Goal: Information Seeking & Learning: Learn about a topic

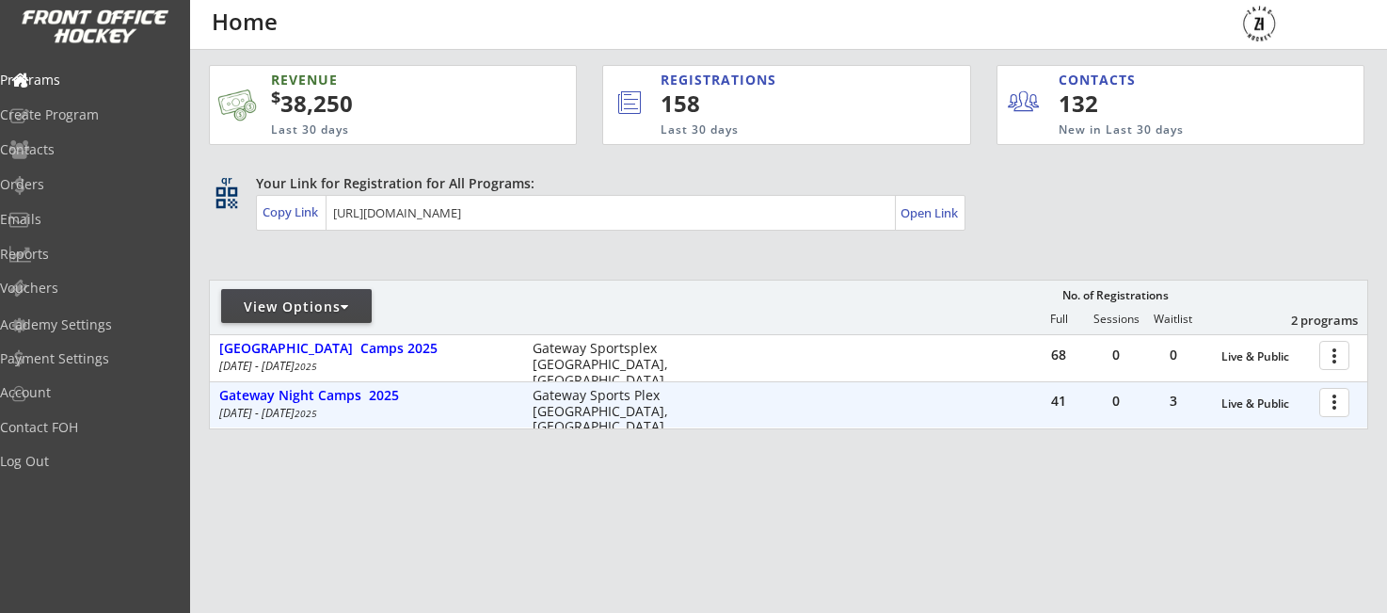
click at [1339, 404] on div at bounding box center [1337, 401] width 33 height 33
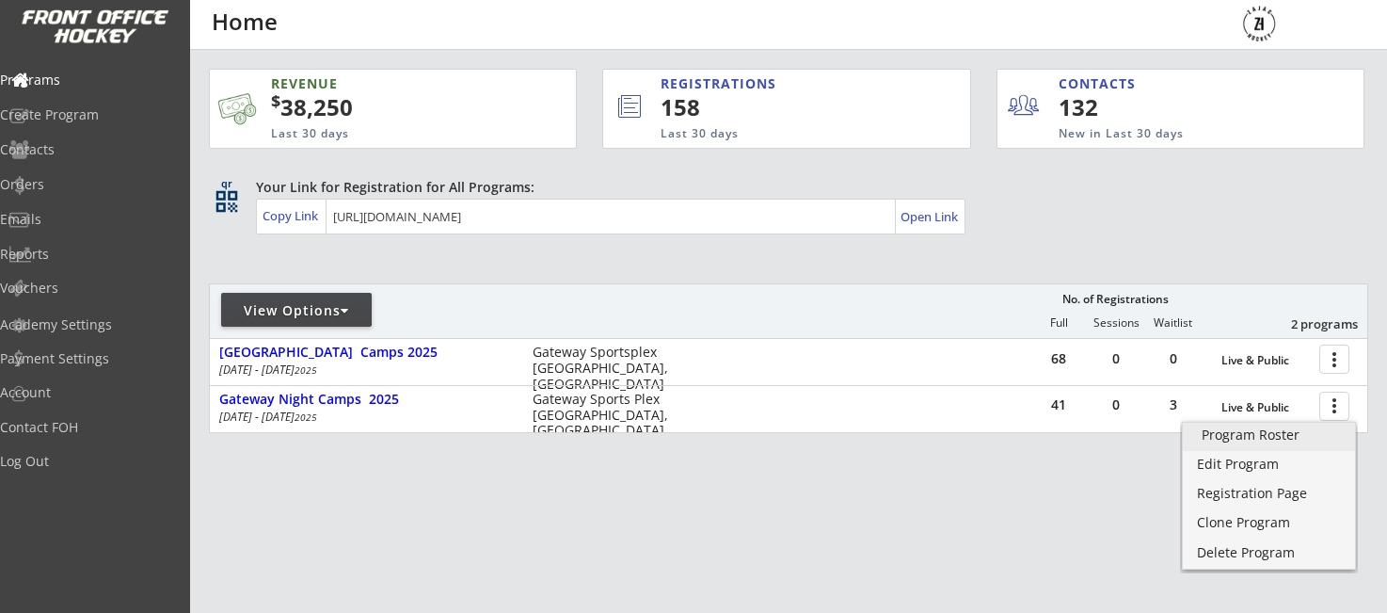
click at [1259, 428] on div "Program Roster" at bounding box center [1269, 434] width 135 height 13
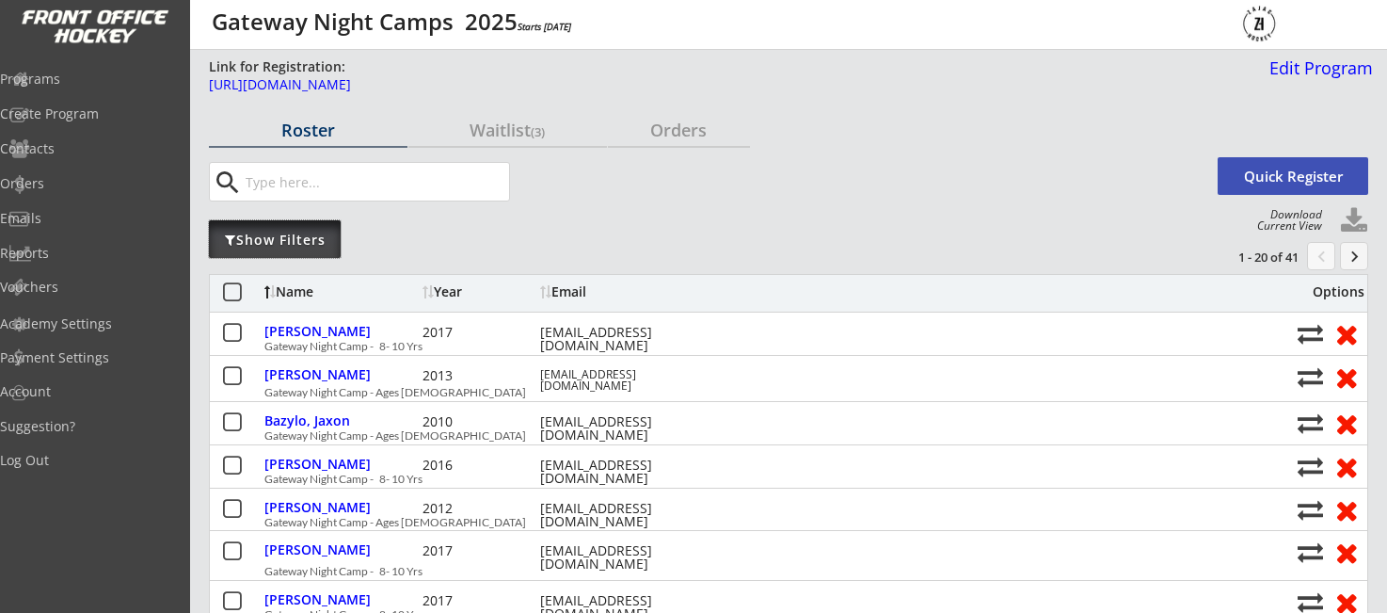
click at [263, 246] on div "Show Filters" at bounding box center [275, 240] width 132 height 19
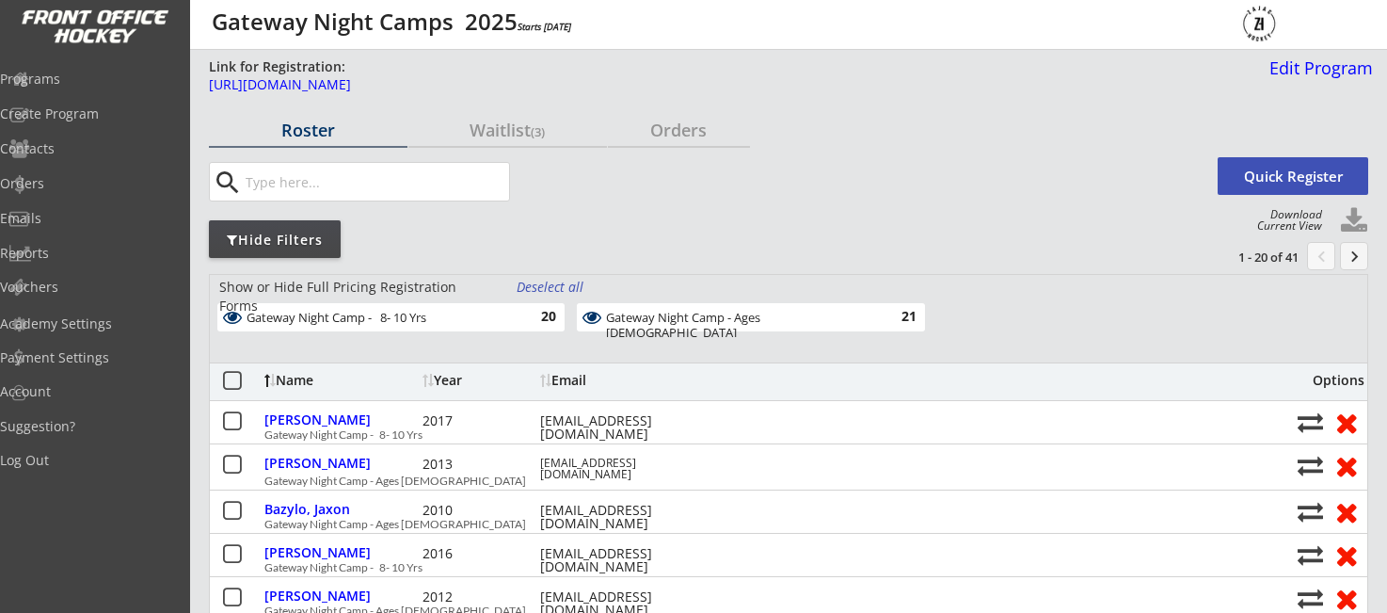
click at [385, 324] on div "Gateway Night Camp - 8- 10 Yrs" at bounding box center [380, 318] width 267 height 15
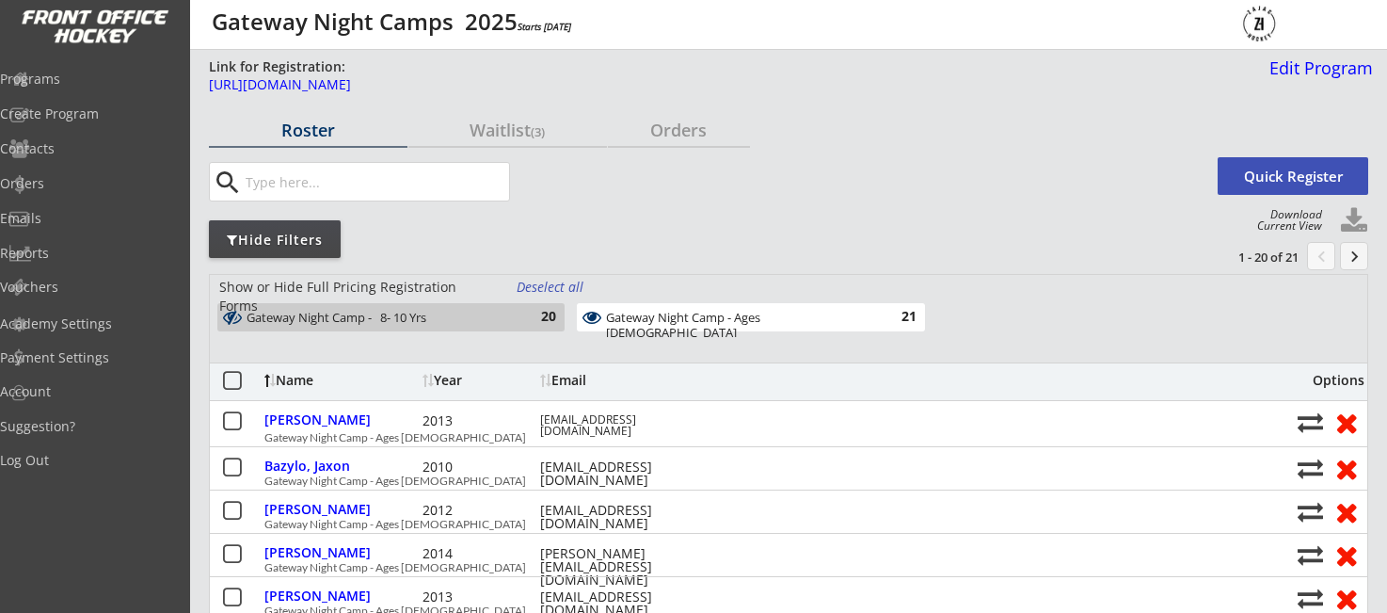
scroll to position [-3, 0]
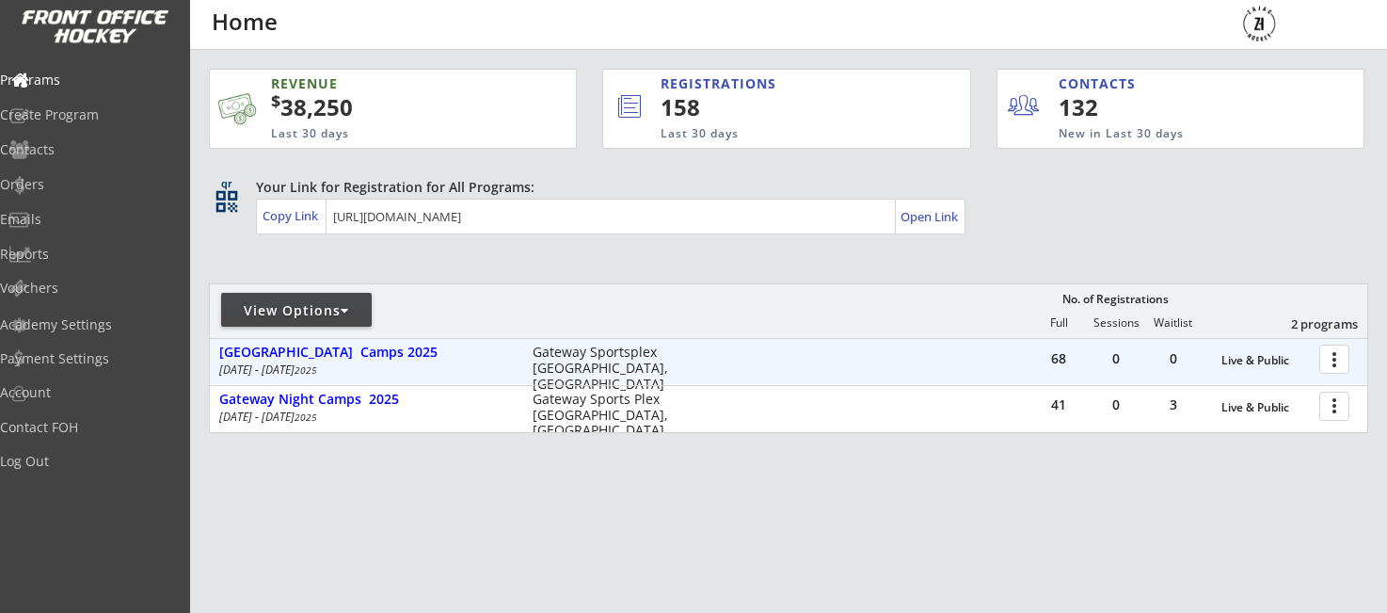
click at [1337, 367] on div at bounding box center [1337, 358] width 33 height 33
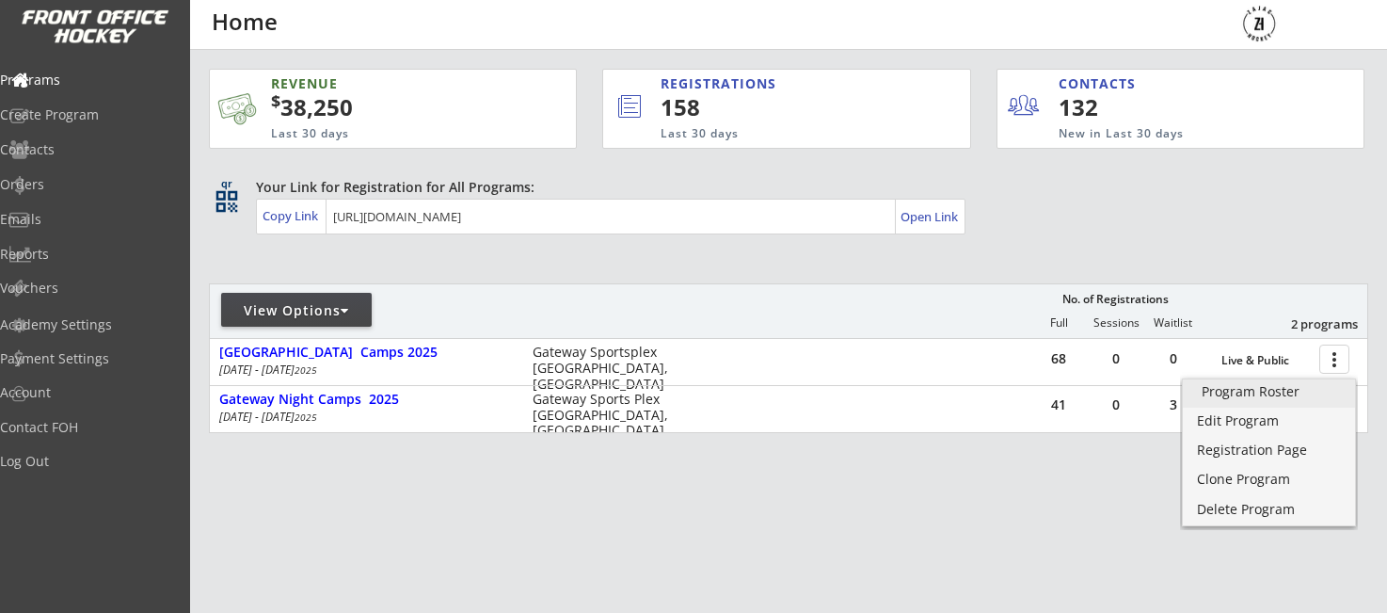
drag, startPoint x: 1246, startPoint y: 396, endPoint x: 840, endPoint y: 412, distance: 406.9
click at [1245, 396] on div "Program Roster" at bounding box center [1269, 391] width 135 height 13
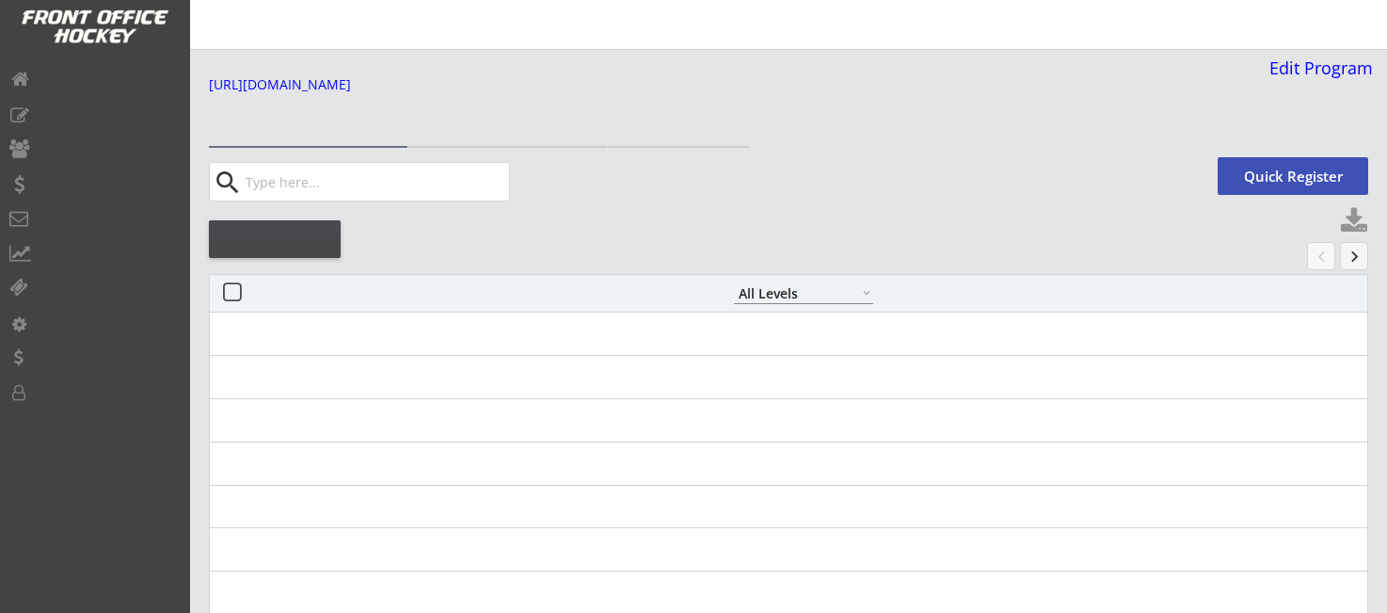
select select ""All Levels""
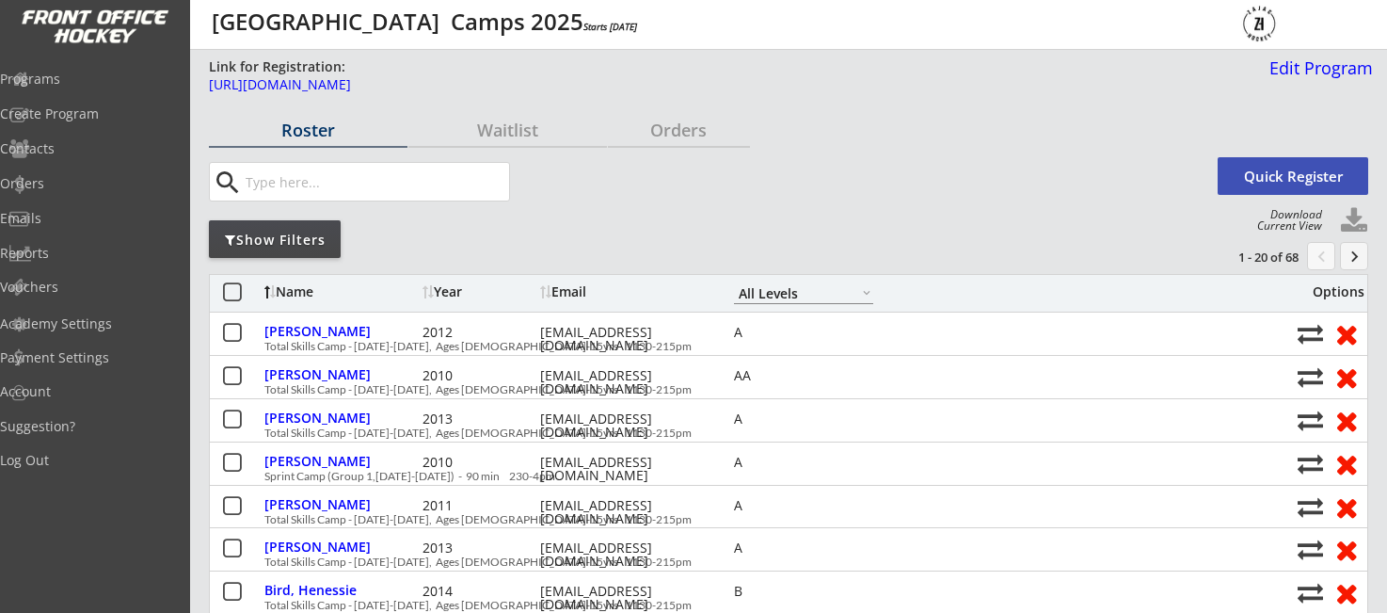
click at [274, 247] on div "Show Filters" at bounding box center [275, 240] width 132 height 19
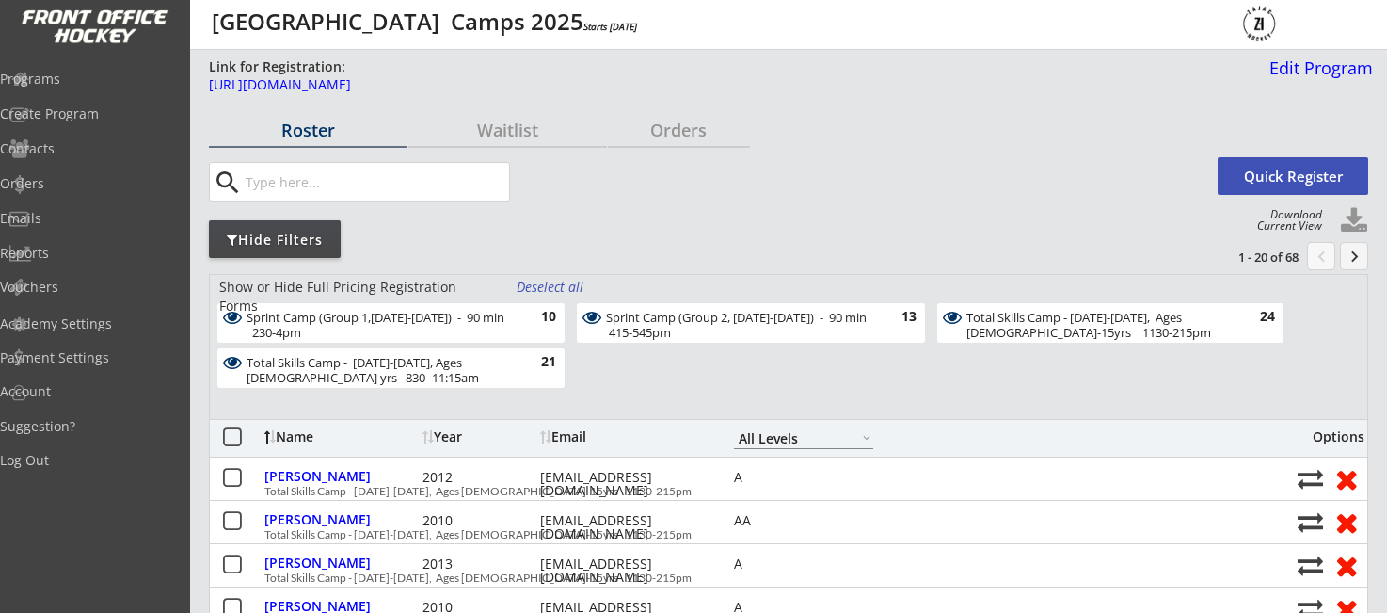
click at [713, 322] on div "Sprint Camp (Group 2, Aug 25-28) - 90 min 415-545pm" at bounding box center [739, 325] width 267 height 29
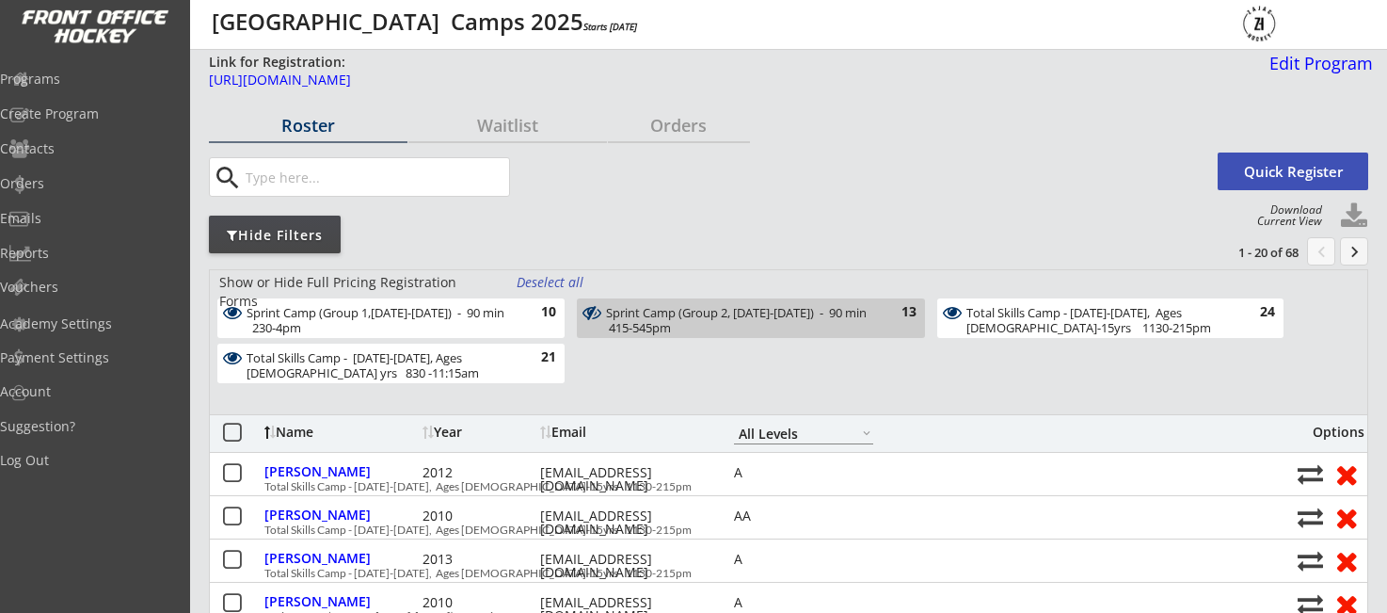
scroll to position [5, 0]
drag, startPoint x: 479, startPoint y: 369, endPoint x: 494, endPoint y: 365, distance: 15.5
click at [479, 369] on div "Total Skills Camp - Aug 25-28, Ages 8-10 yrs 830 -11:15am" at bounding box center [380, 365] width 267 height 29
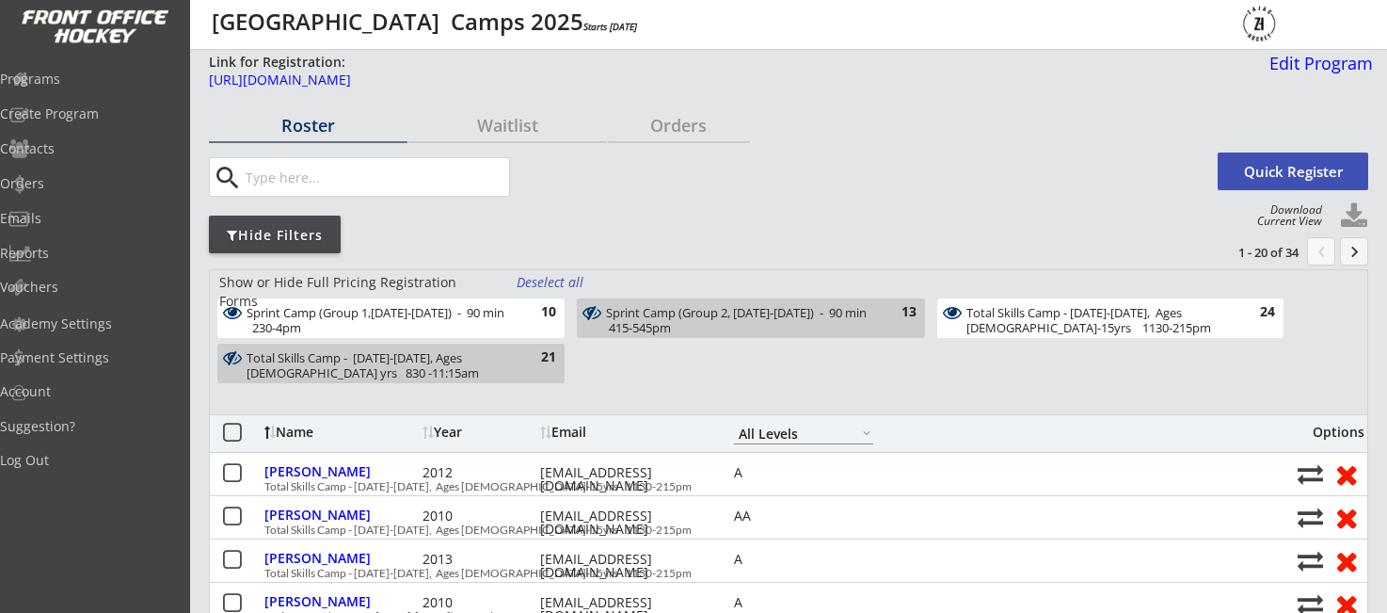
click at [1120, 326] on div "Total Skills Camp - Aug 25-28, Ages 11-15yrs 1130-215pm" at bounding box center [1100, 320] width 266 height 29
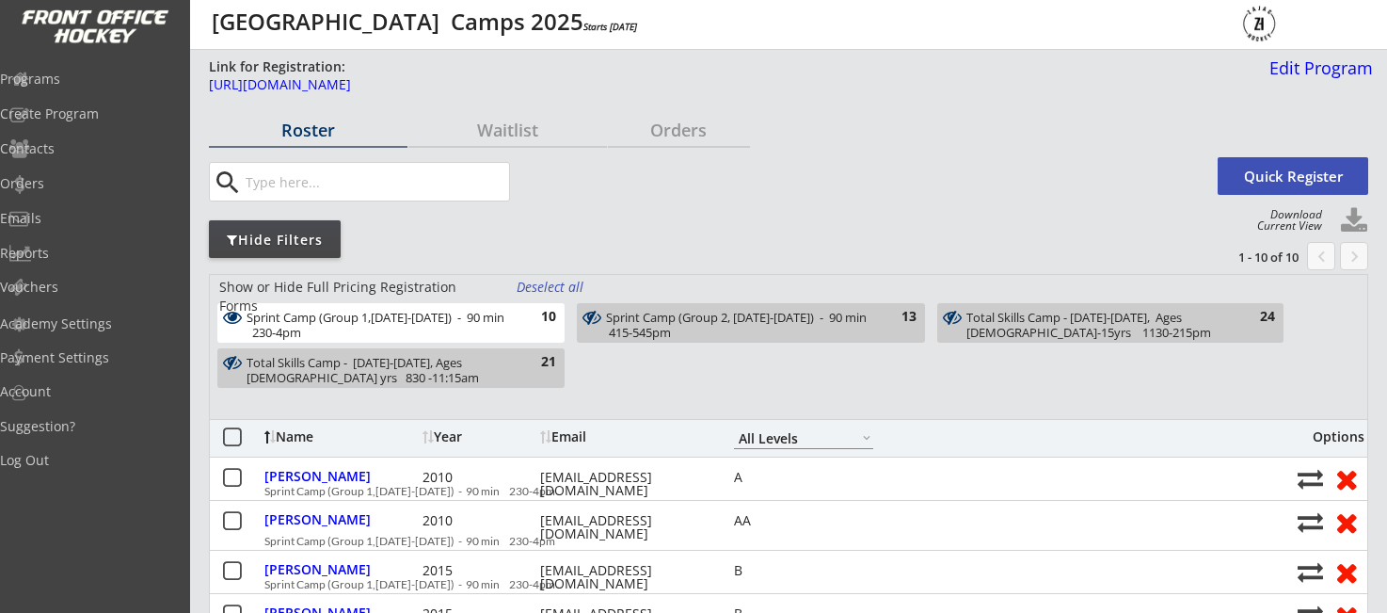
scroll to position [0, 0]
click at [484, 372] on div "Total Skills Camp - Aug 25-28, Ages 8-10 yrs 830 -11:15am" at bounding box center [380, 370] width 267 height 29
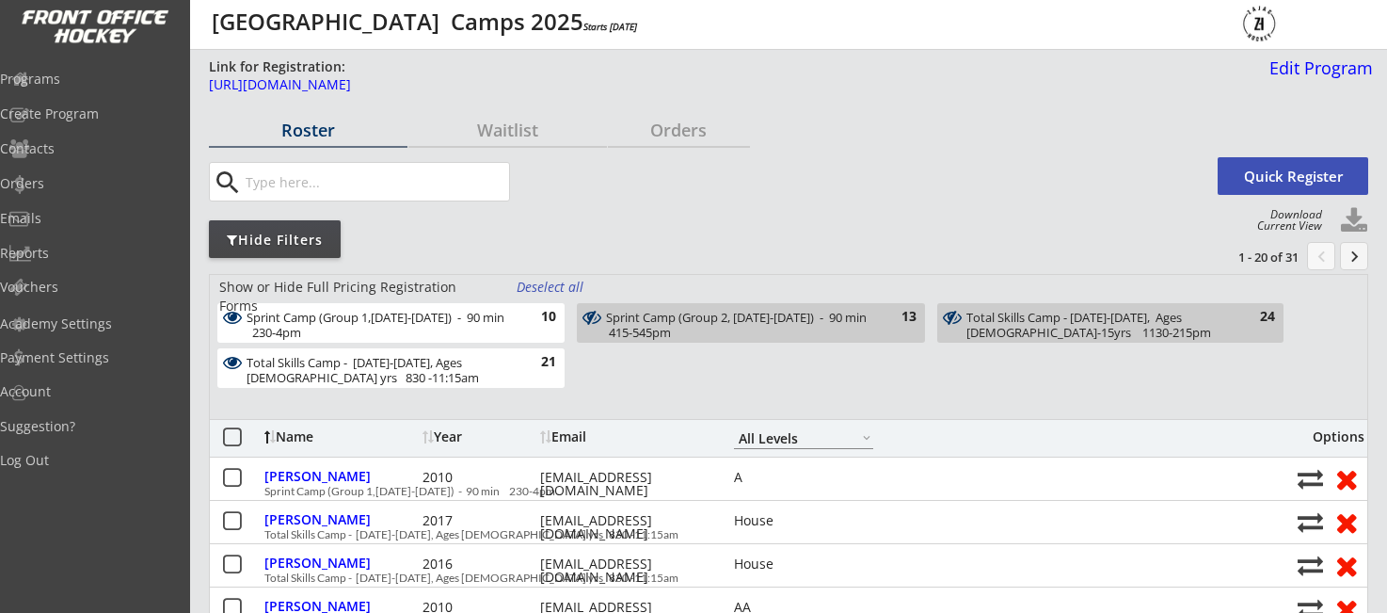
click at [476, 362] on div "Total Skills Camp - Aug 25-28, Ages 8-10 yrs 830 -11:15am" at bounding box center [380, 370] width 267 height 29
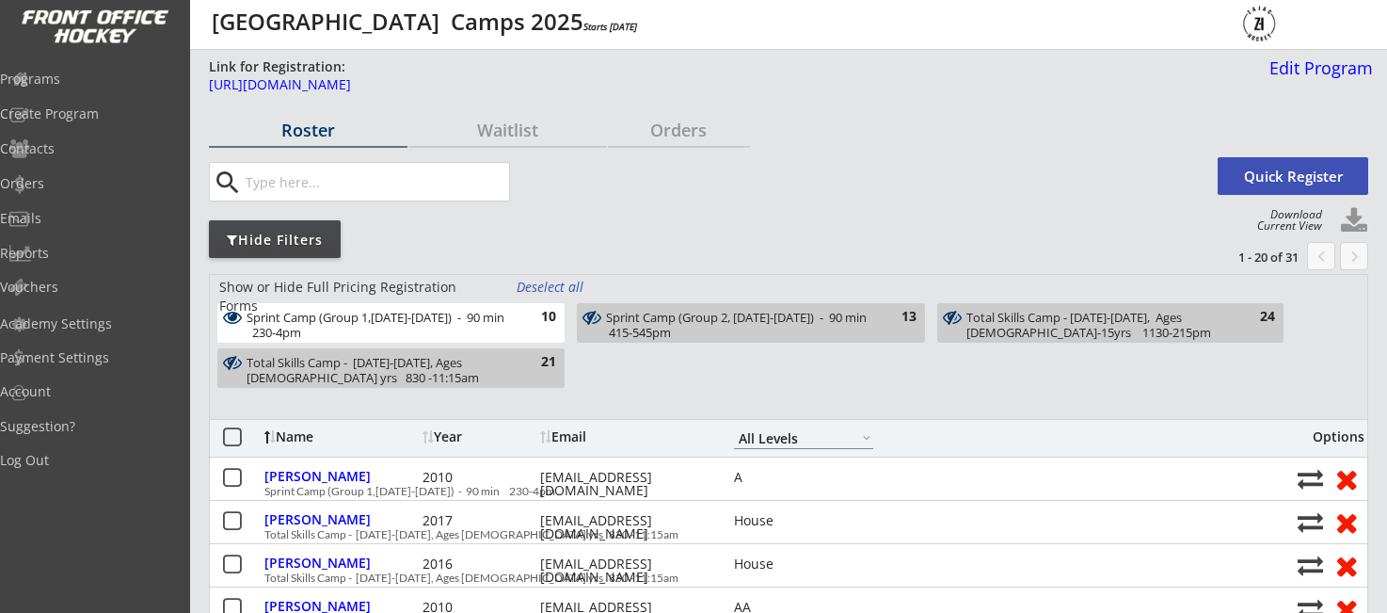
scroll to position [19, 0]
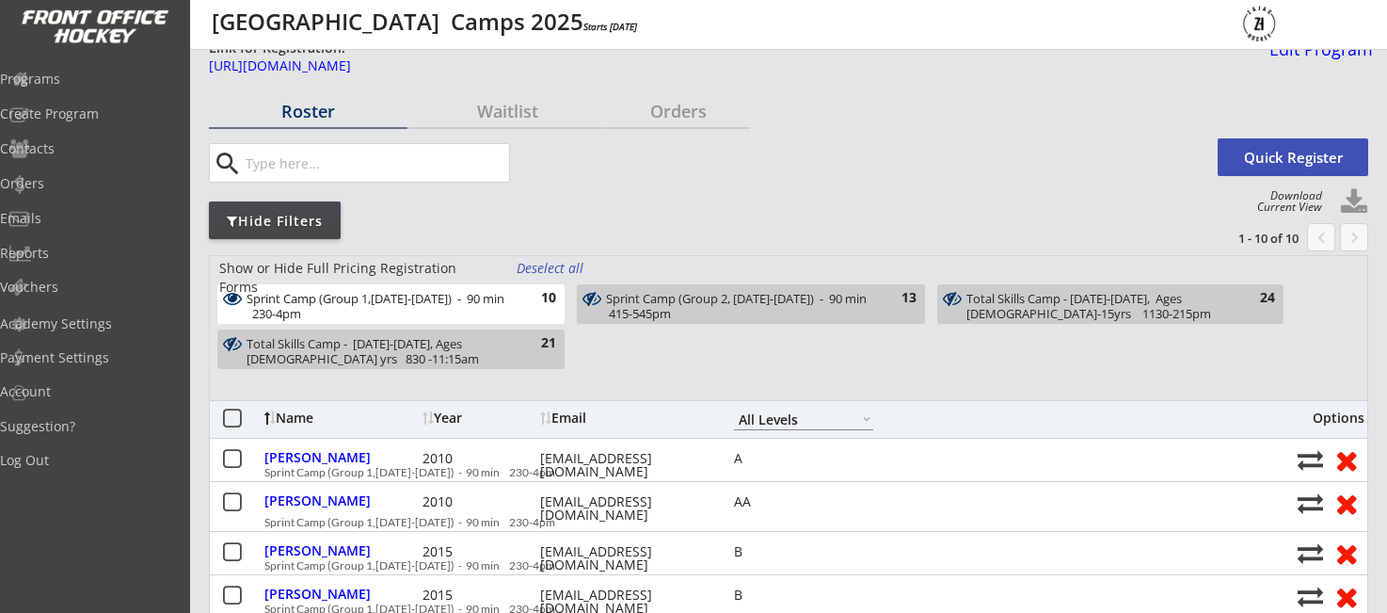
click at [474, 352] on div "Total Skills Camp - Aug 25-28, Ages 8-10 yrs 830 -11:15am" at bounding box center [380, 351] width 267 height 29
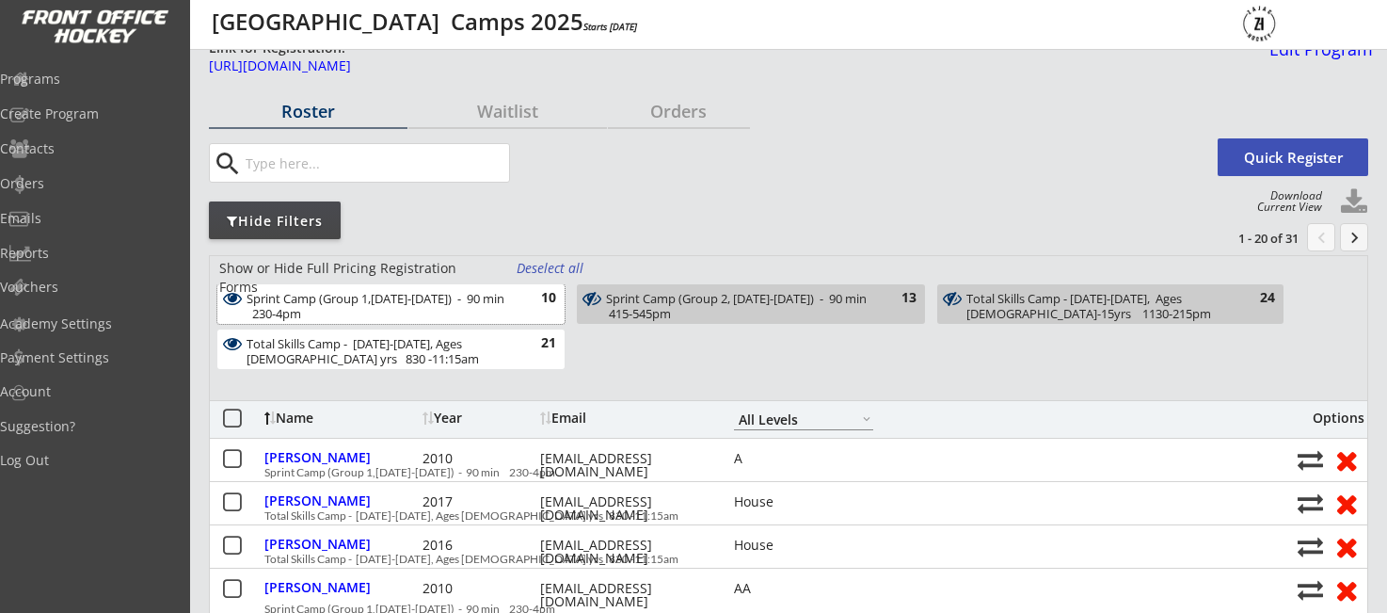
click at [455, 312] on div "Sprint Camp (Group 1,Aug 25-28) - 90 min 230-4pm" at bounding box center [380, 306] width 267 height 29
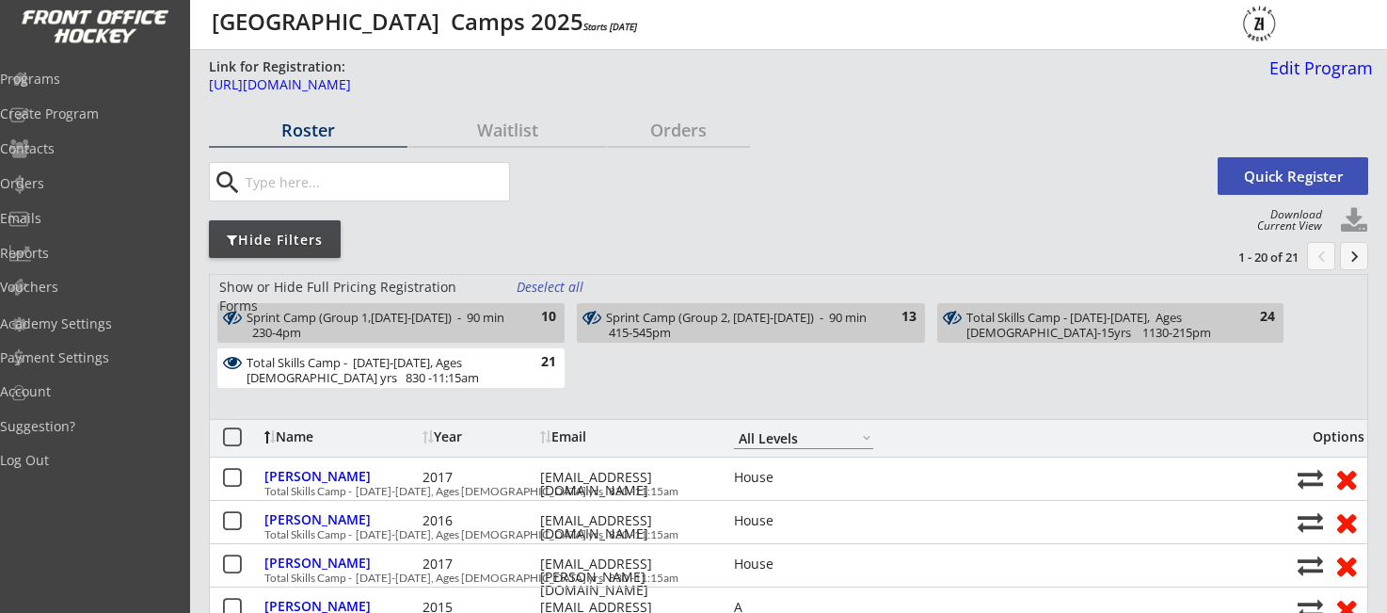
scroll to position [0, 0]
click at [811, 333] on div "Sprint Camp (Group 2, Aug 25-28) - 90 min 415-545pm" at bounding box center [739, 325] width 267 height 29
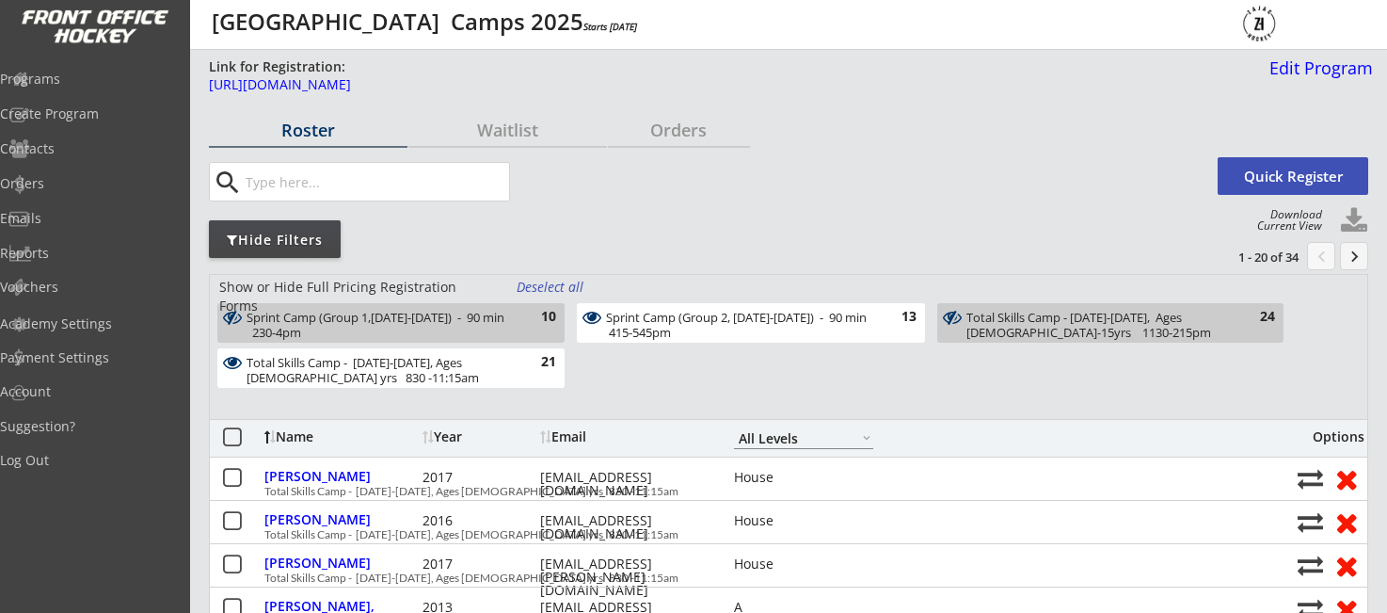
drag, startPoint x: 486, startPoint y: 374, endPoint x: 517, endPoint y: 371, distance: 31.2
click at [486, 374] on div "Total Skills Camp - Aug 25-28, Ages 8-10 yrs 830 -11:15am" at bounding box center [380, 370] width 267 height 29
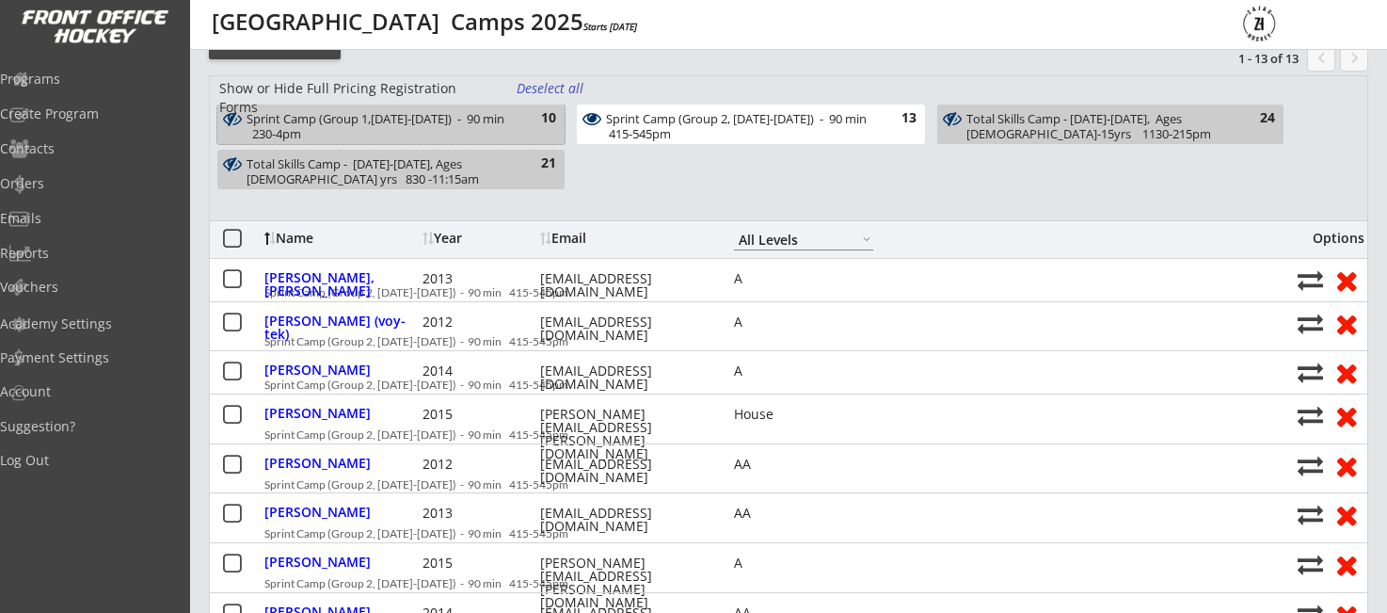
scroll to position [199, 1]
click at [470, 128] on div "Sprint Camp (Group 1,Aug 25-28) - 90 min 230-4pm" at bounding box center [380, 126] width 267 height 29
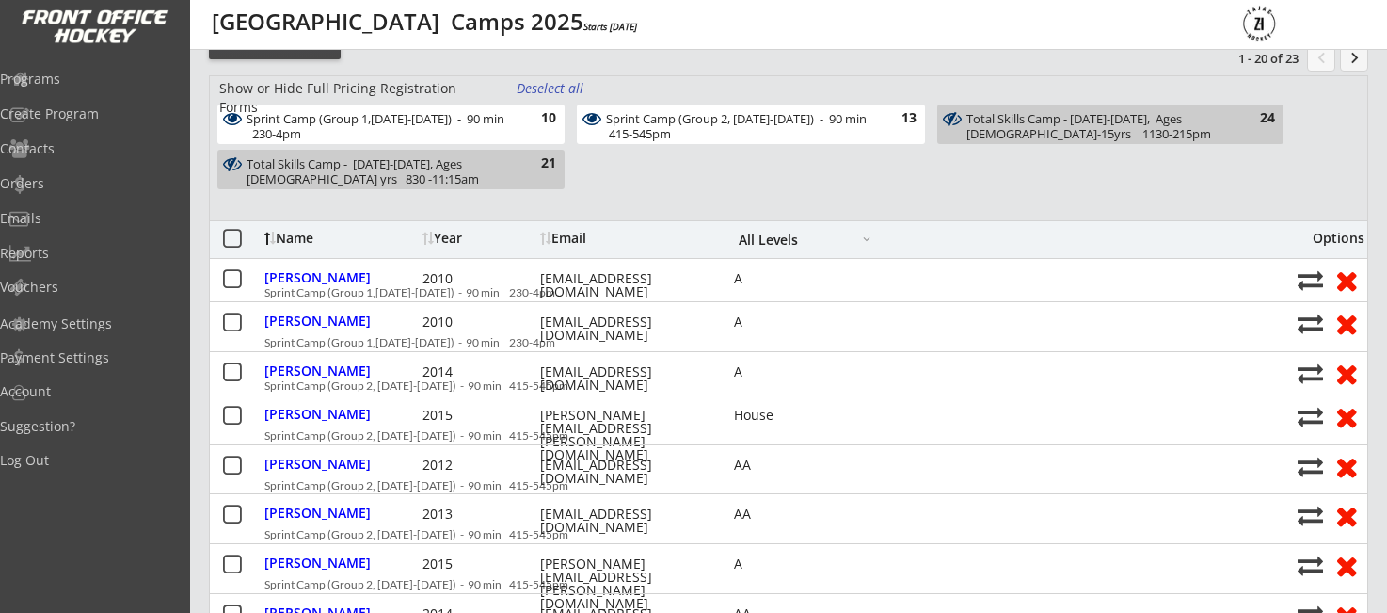
scroll to position [199, 0]
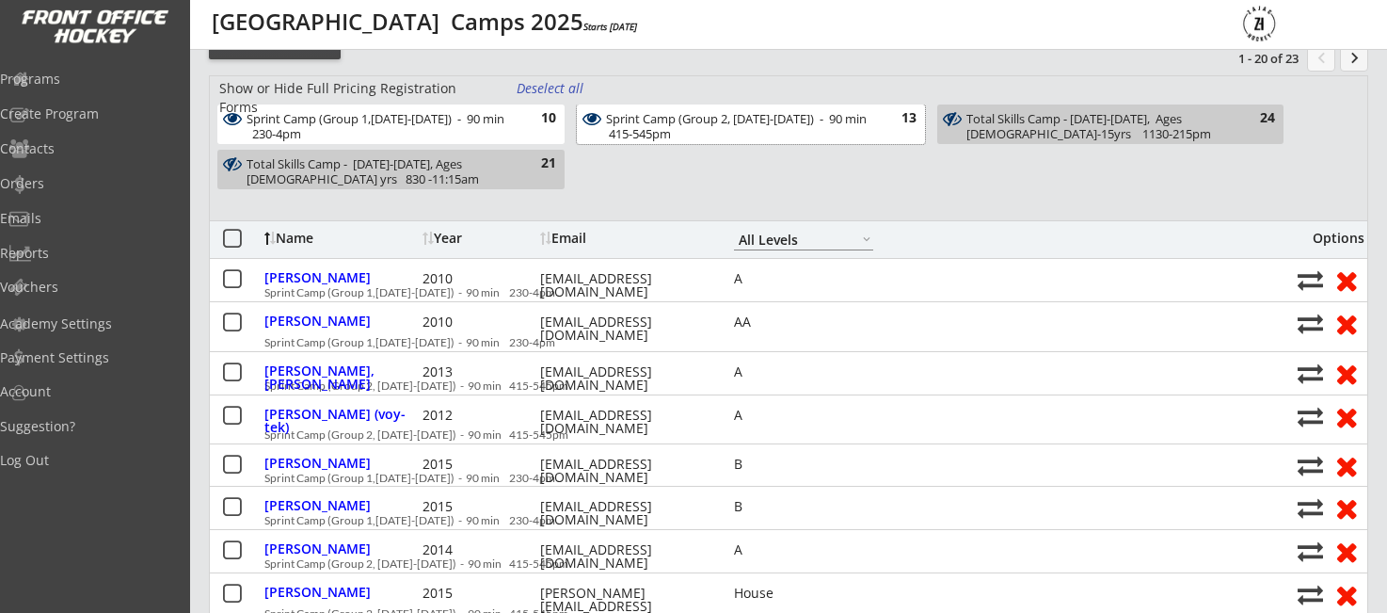
click at [655, 124] on div "Sprint Camp (Group 2, Aug 25-28) - 90 min 415-545pm" at bounding box center [739, 126] width 267 height 29
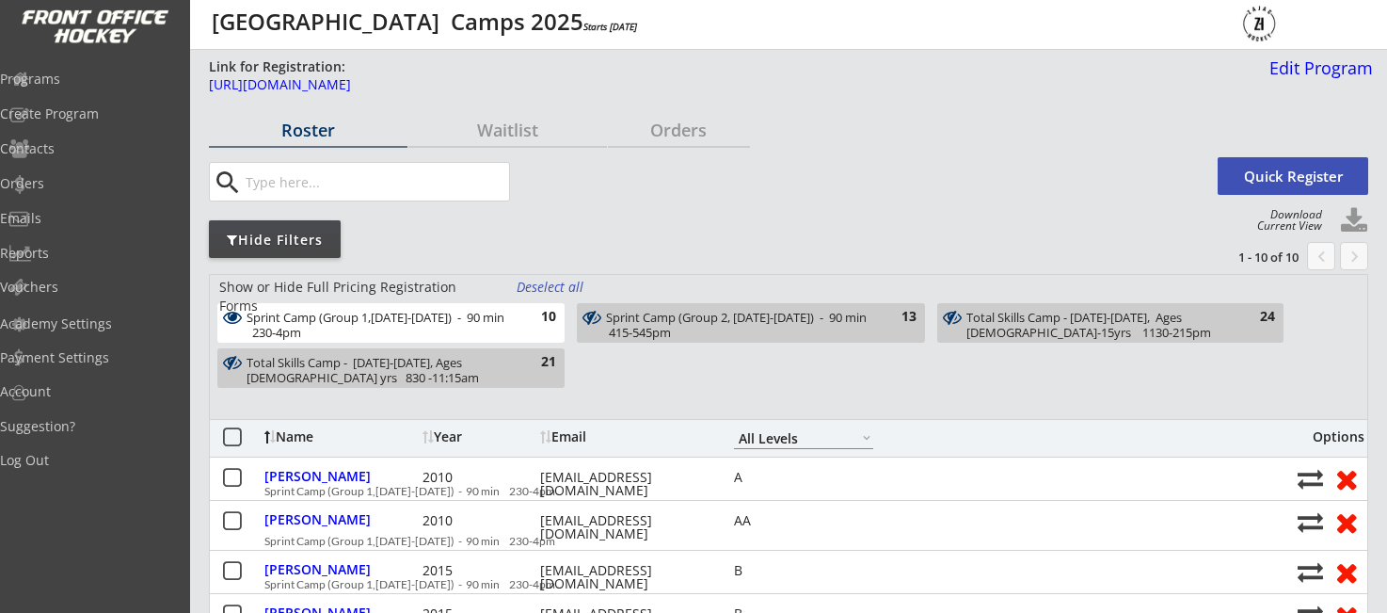
scroll to position [0, 0]
click at [624, 322] on div "Sprint Camp (Group 2, Aug 25-28) - 90 min 415-545pm" at bounding box center [739, 325] width 267 height 29
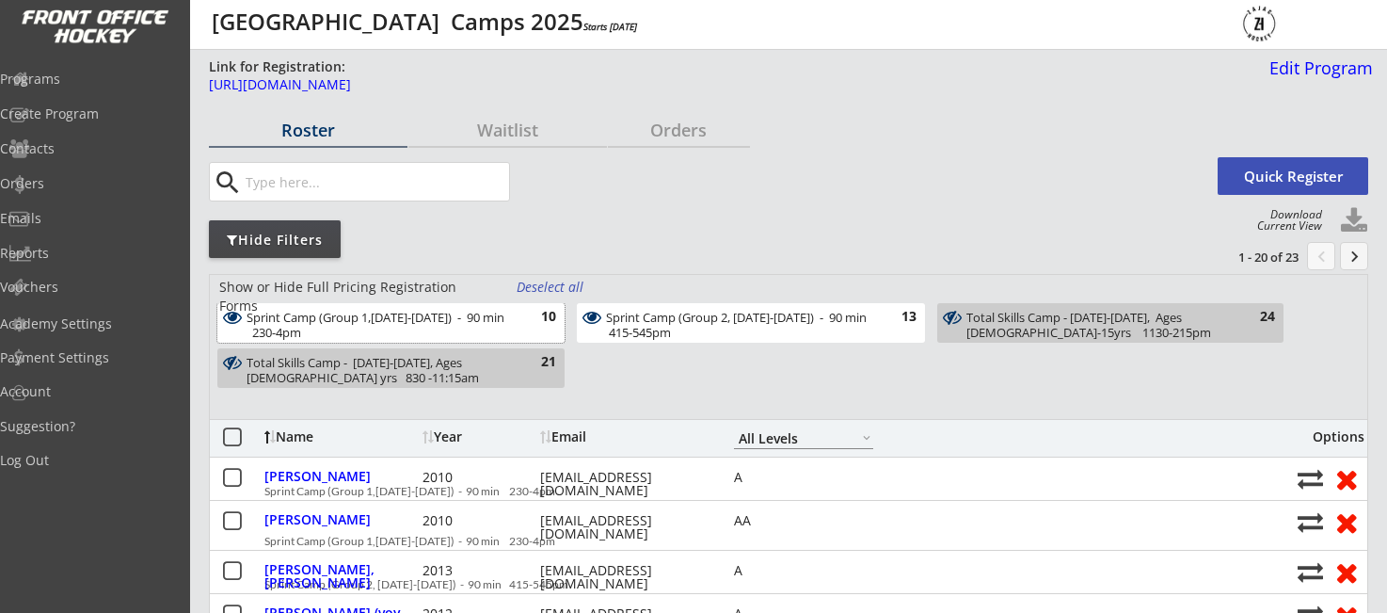
click at [449, 324] on div "Sprint Camp (Group 1,Aug 25-28) - 90 min 230-4pm" at bounding box center [380, 325] width 267 height 29
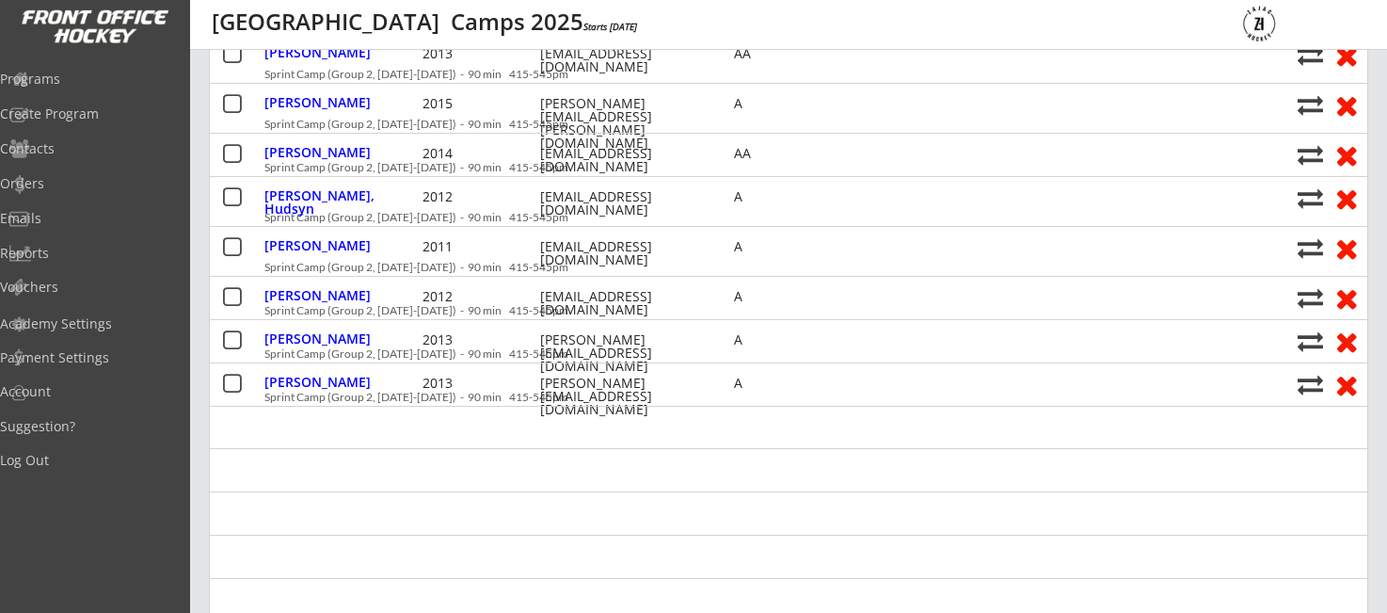
scroll to position [661, 0]
